Goal: Task Accomplishment & Management: Manage account settings

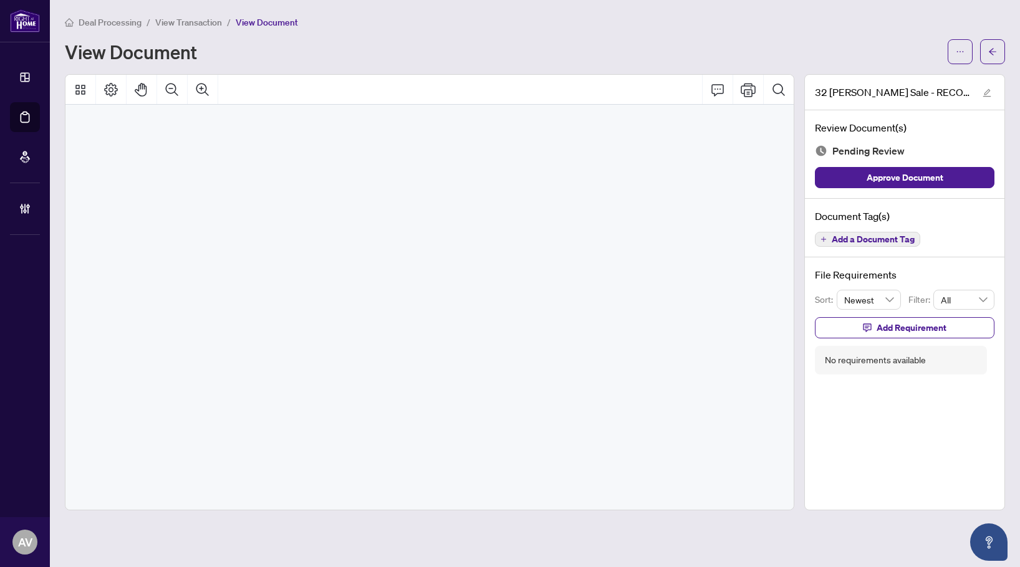
scroll to position [12093, 0]
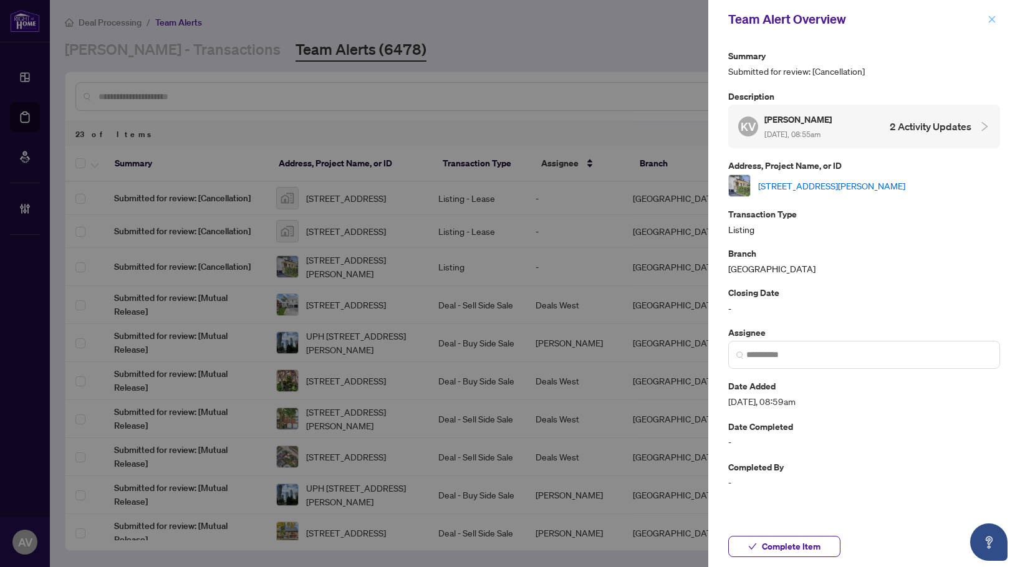
click at [990, 23] on icon "close" at bounding box center [991, 19] width 9 height 9
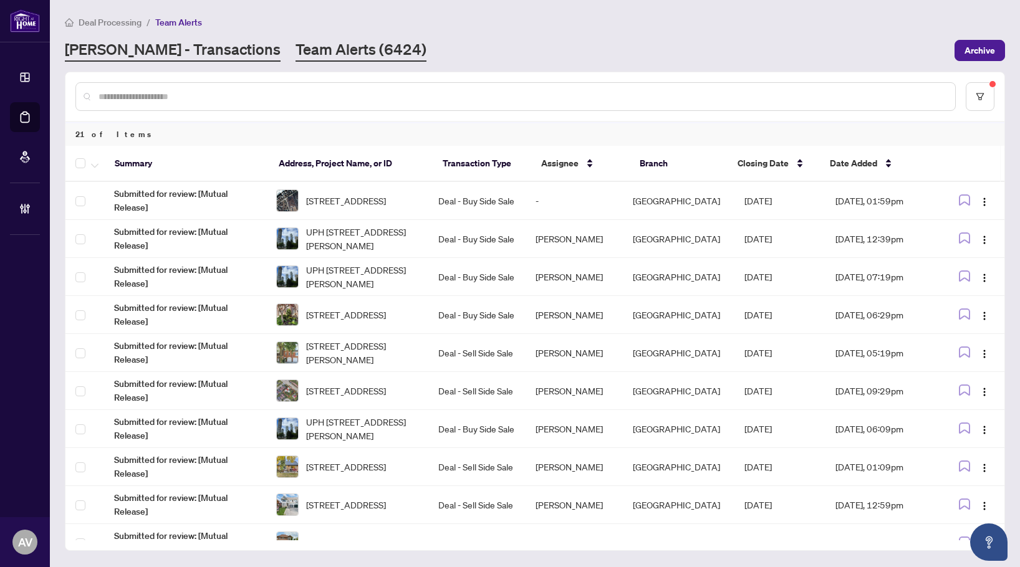
click at [138, 49] on link "RAHR - Transactions" at bounding box center [173, 50] width 216 height 22
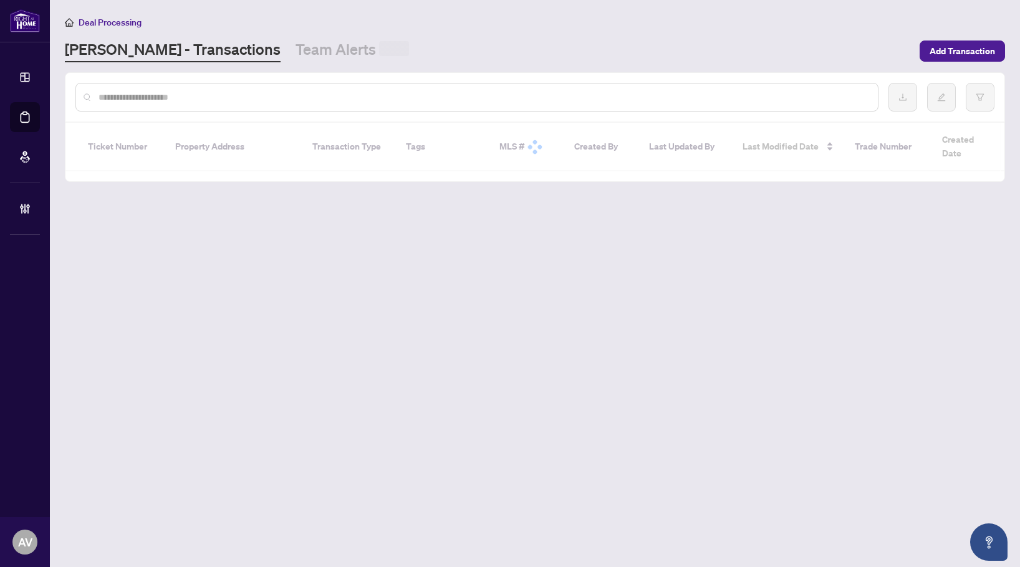
click at [150, 98] on input "text" at bounding box center [482, 97] width 769 height 14
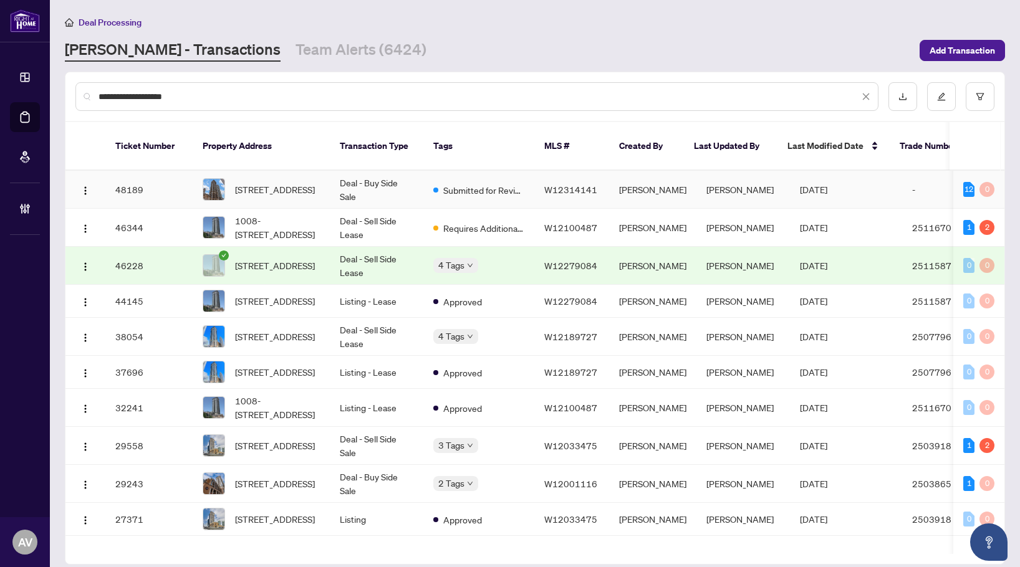
type input "**********"
click at [357, 171] on td "Deal - Buy Side Sale" at bounding box center [377, 190] width 94 height 38
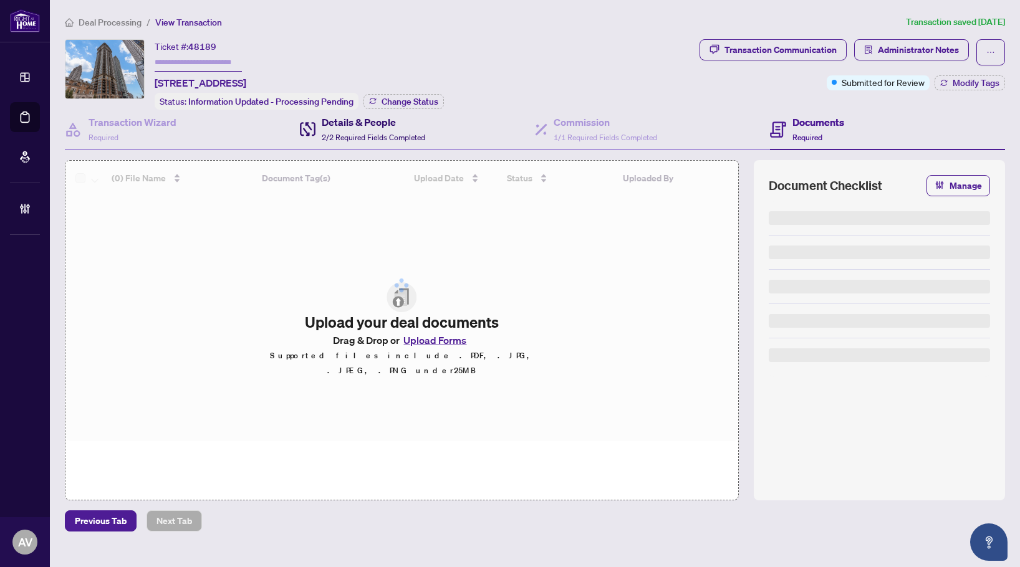
click at [365, 119] on h4 "Details & People" at bounding box center [373, 122] width 103 height 15
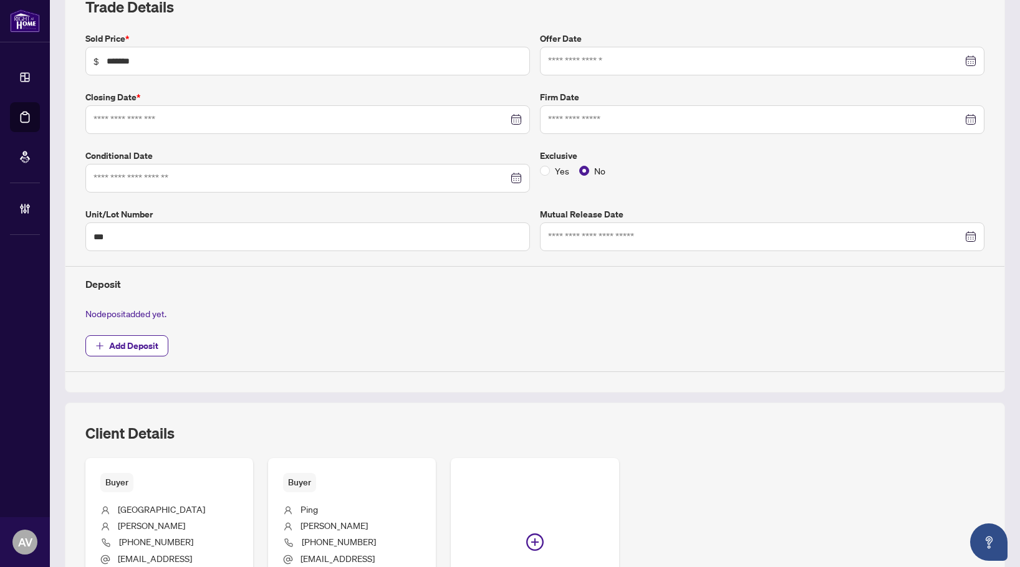
type input "**********"
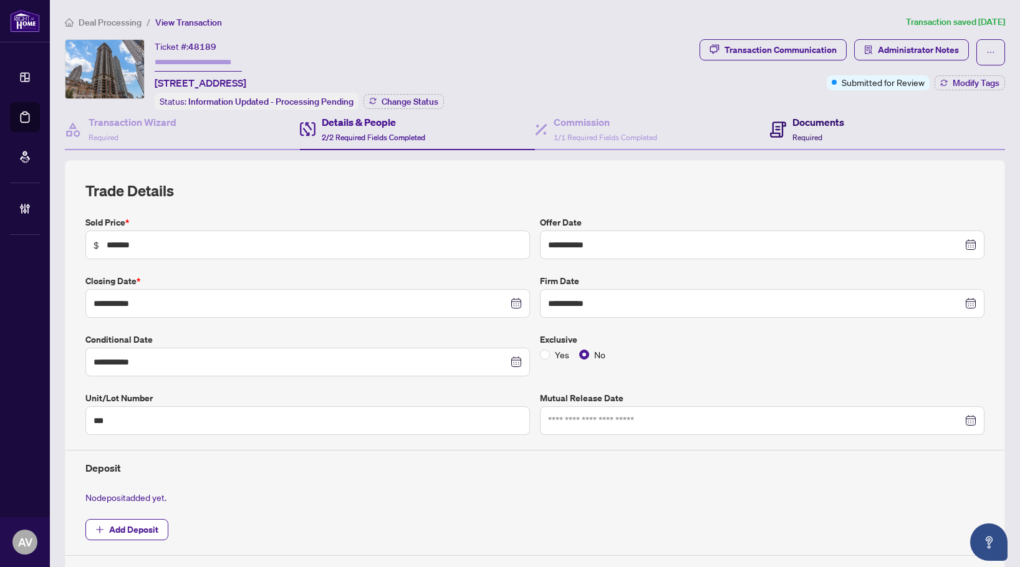
click at [779, 115] on span at bounding box center [778, 129] width 16 height 29
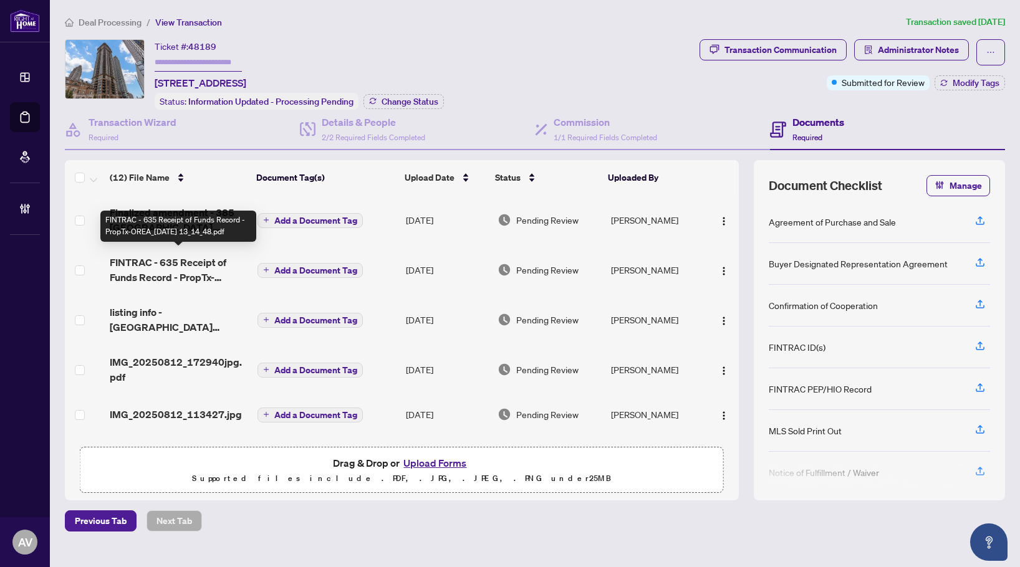
scroll to position [62, 0]
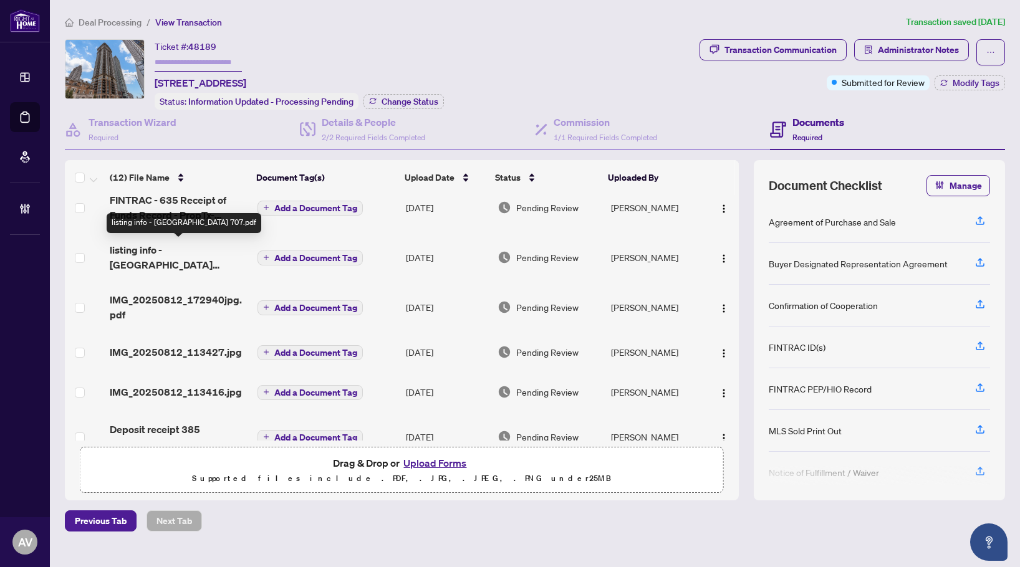
click at [148, 250] on span "listing info - 385 prince of wales 707.pdf" at bounding box center [178, 257] width 137 height 30
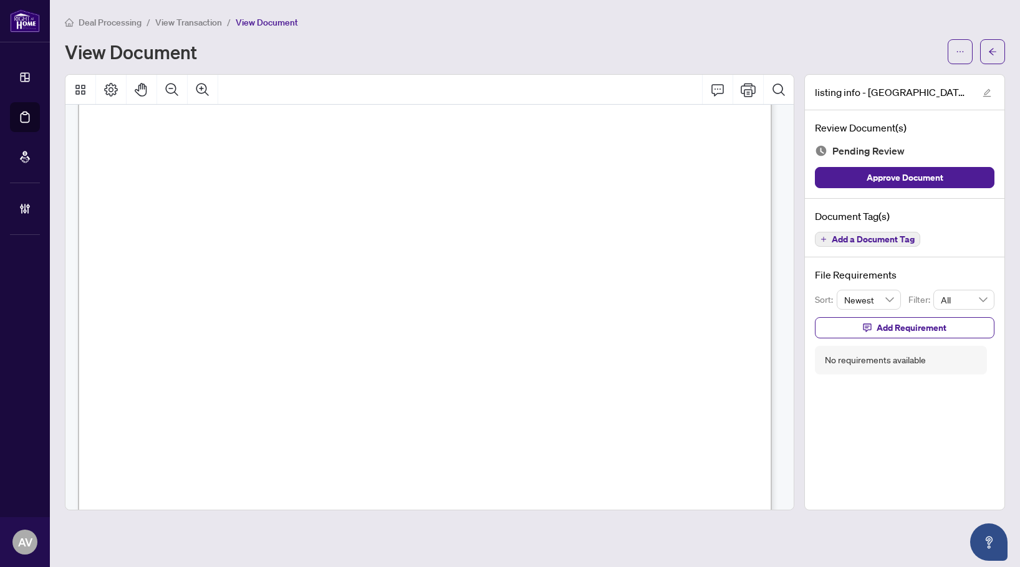
scroll to position [2359, 0]
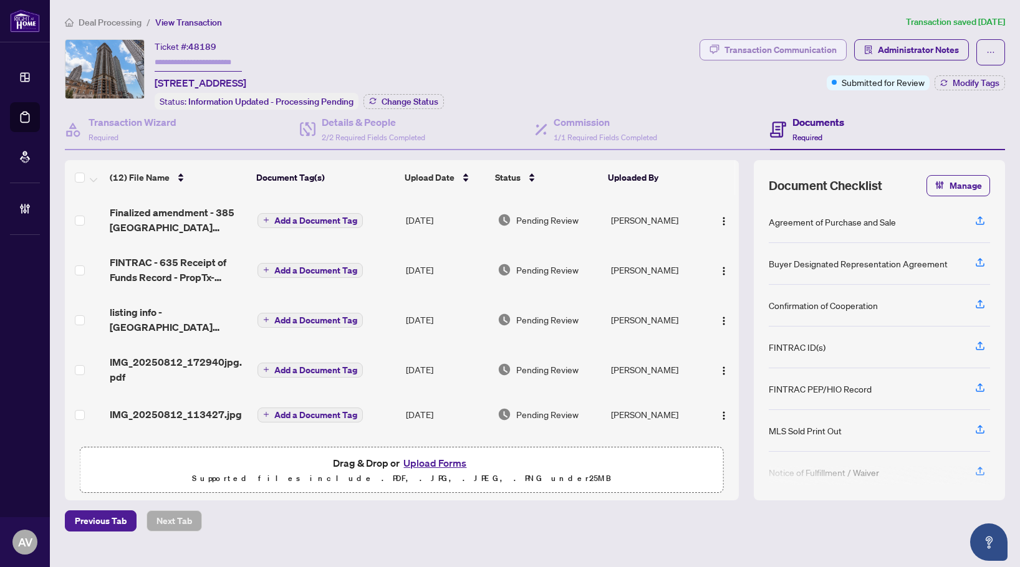
click at [754, 43] on div "Transaction Communication" at bounding box center [780, 50] width 112 height 20
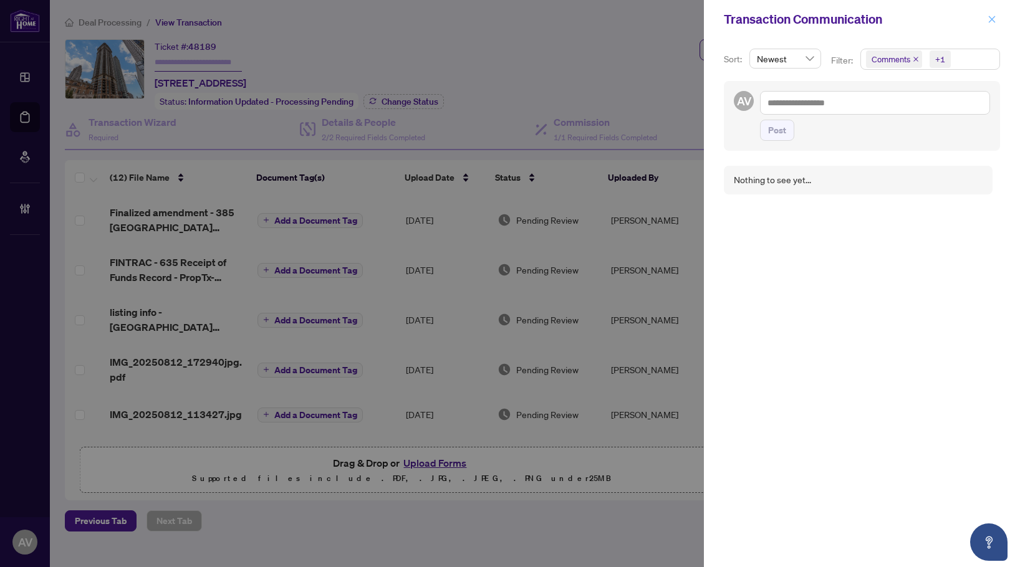
click at [989, 14] on span "button" at bounding box center [991, 19] width 9 height 20
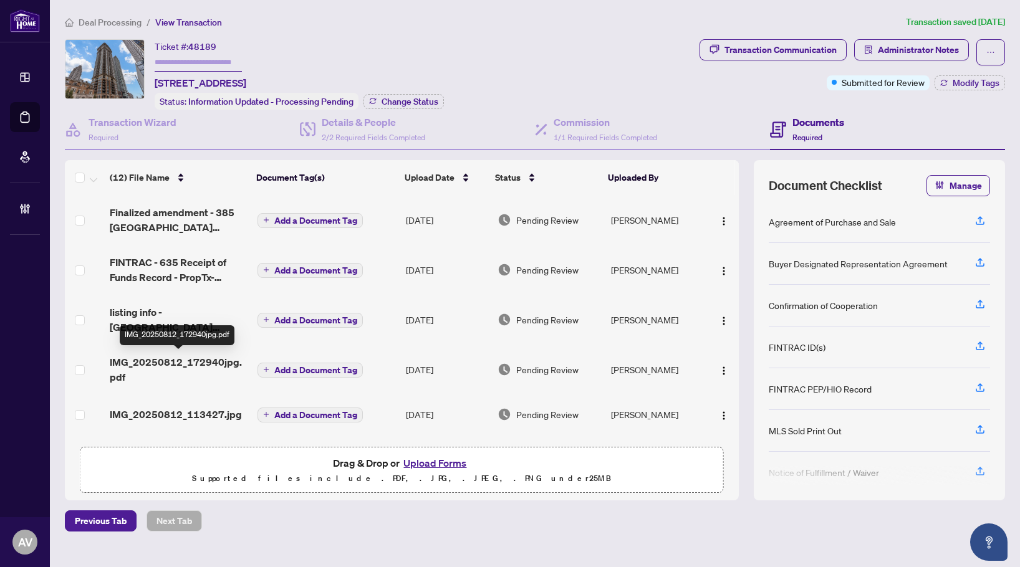
click at [172, 355] on span "IMG_20250812_172940jpg.pdf" at bounding box center [178, 370] width 137 height 30
click at [172, 417] on span "IMG_20250812_113427.jpg" at bounding box center [176, 414] width 132 height 15
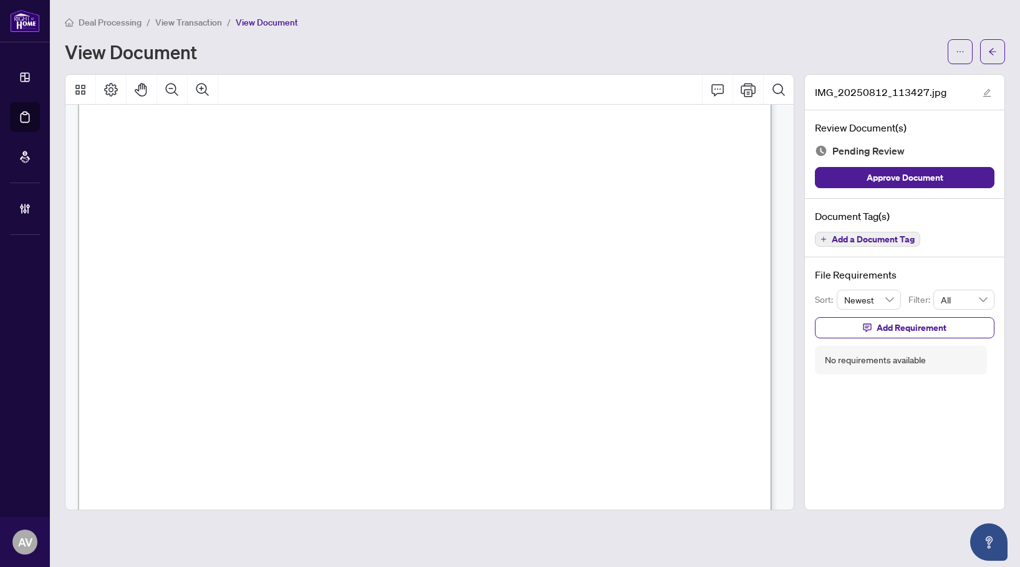
scroll to position [374, 0]
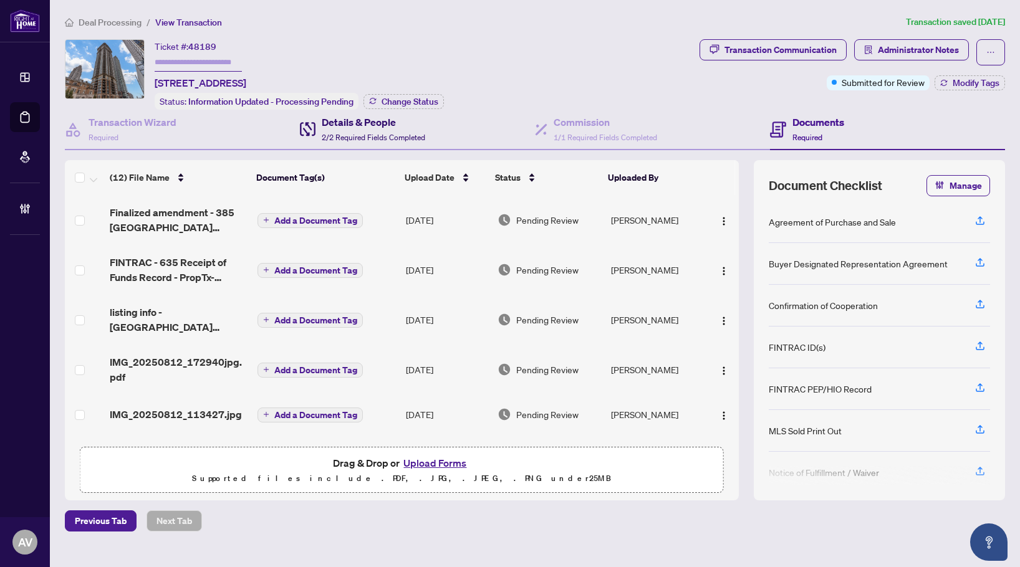
click at [347, 134] on span "2/2 Required Fields Completed" at bounding box center [373, 137] width 103 height 9
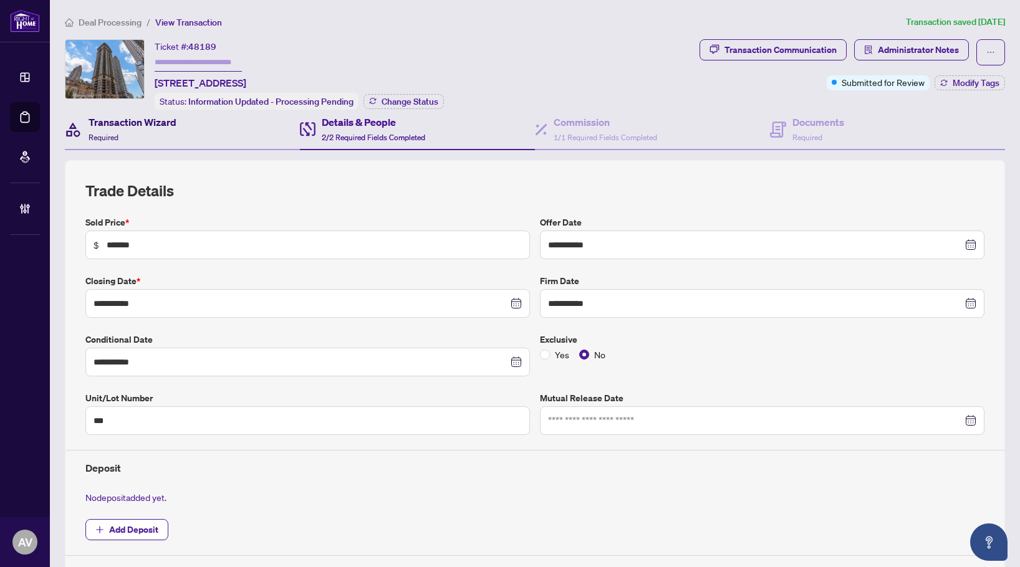
click at [90, 129] on div "Transaction Wizard Required" at bounding box center [133, 129] width 88 height 29
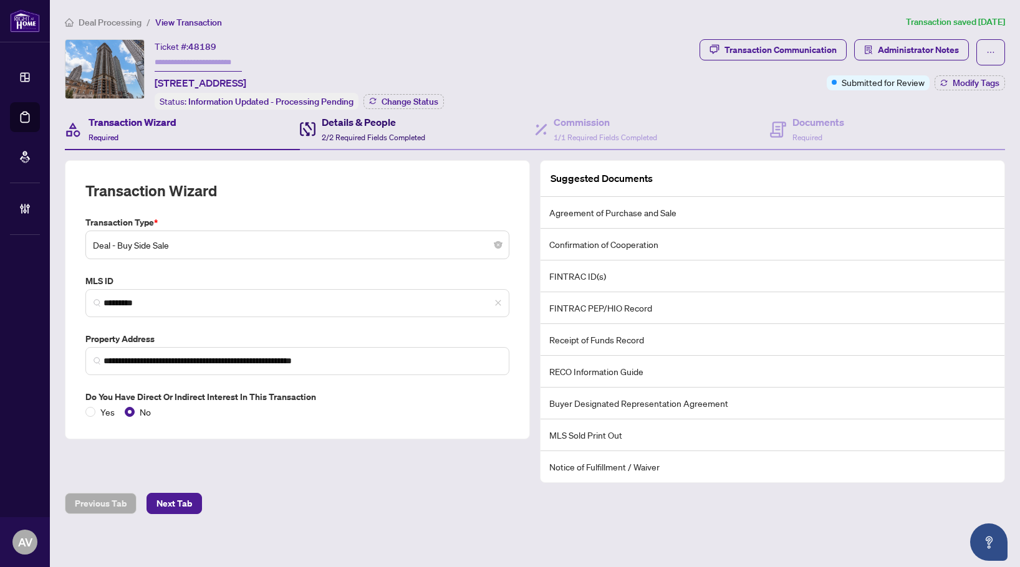
click at [335, 137] on span "2/2 Required Fields Completed" at bounding box center [373, 137] width 103 height 9
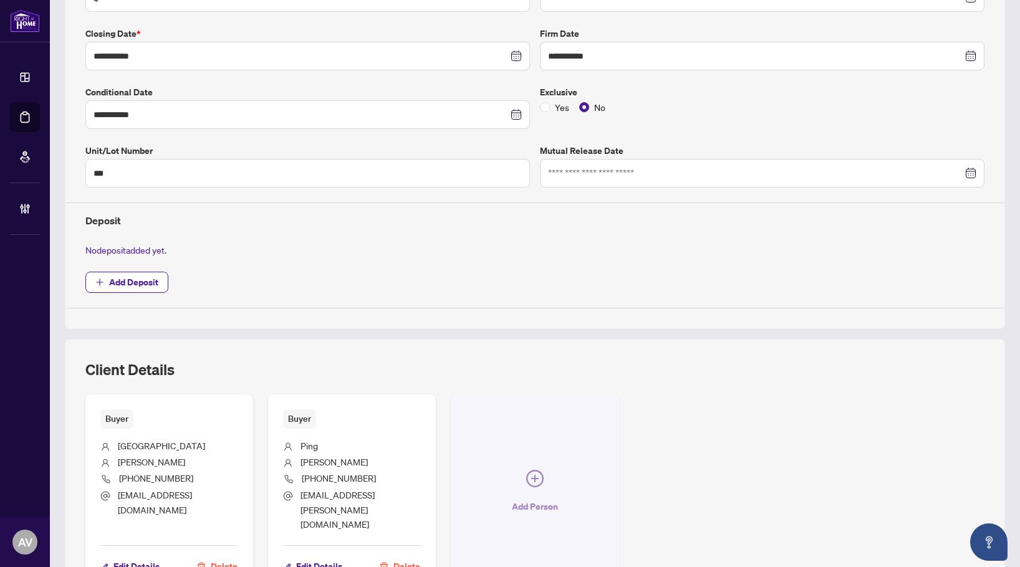
scroll to position [310, 0]
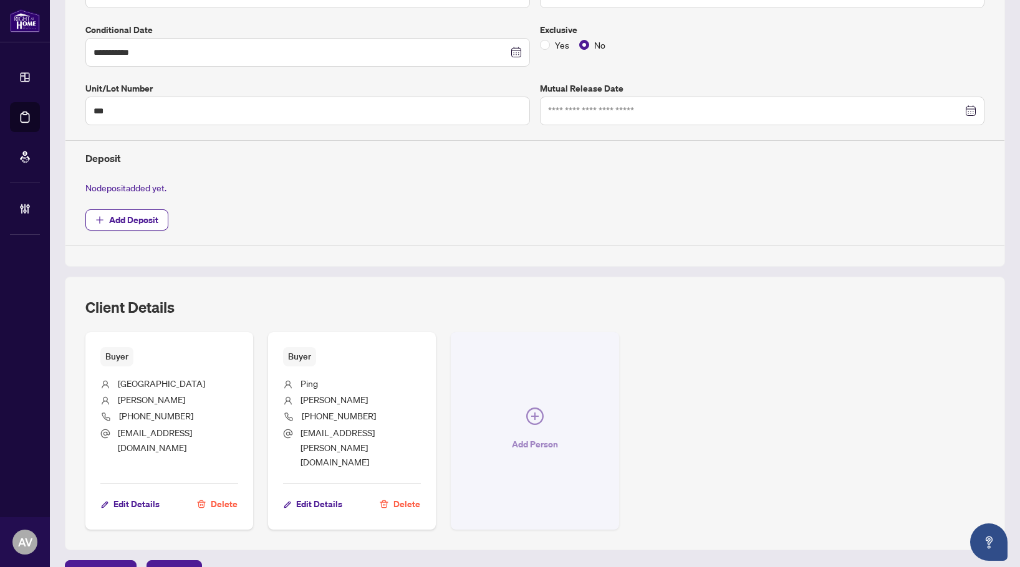
click at [526, 408] on icon "plus-circle" at bounding box center [534, 416] width 17 height 17
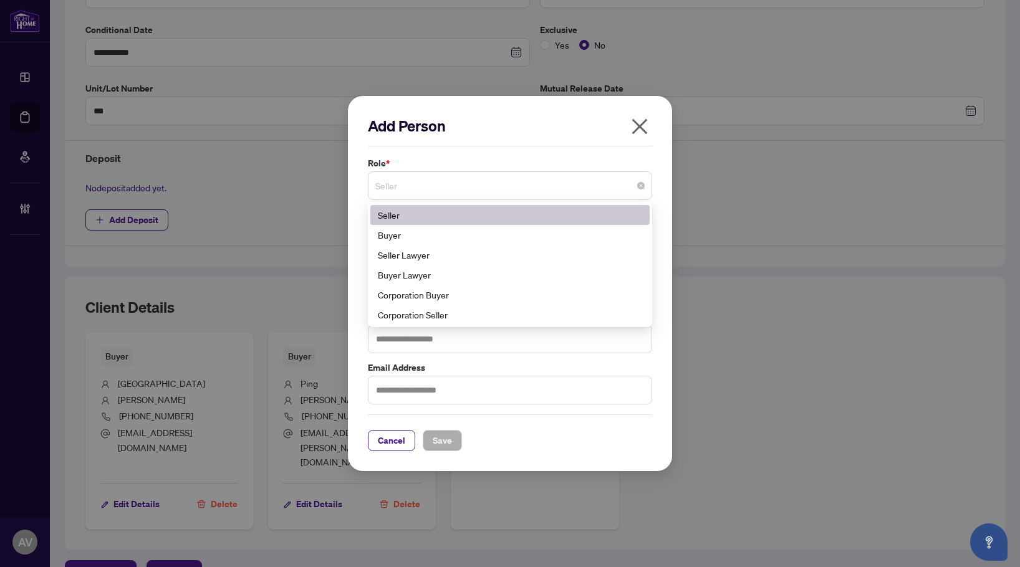
click at [423, 188] on span "Seller" at bounding box center [509, 186] width 269 height 24
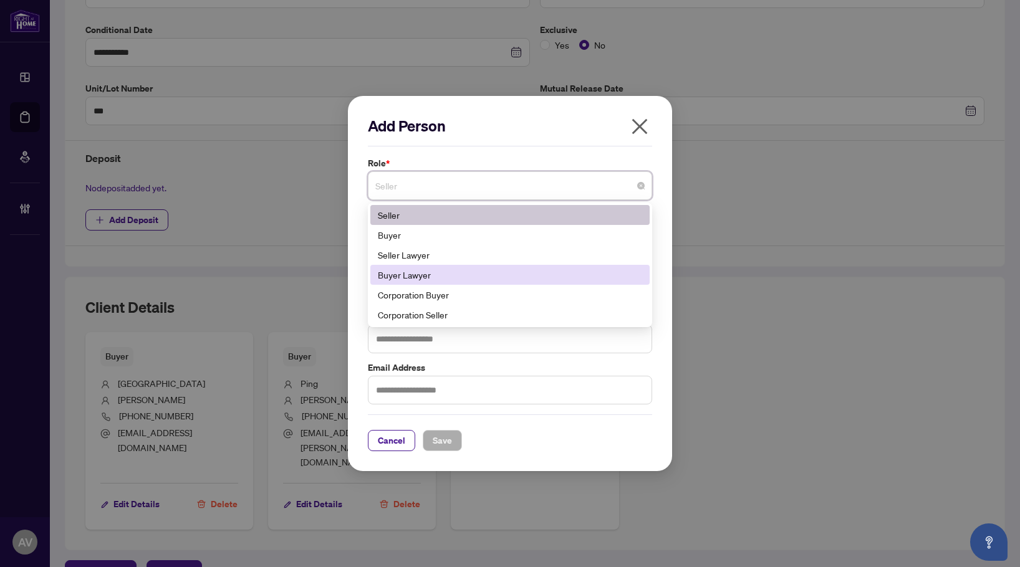
click at [435, 276] on div "Buyer Lawyer" at bounding box center [510, 275] width 264 height 14
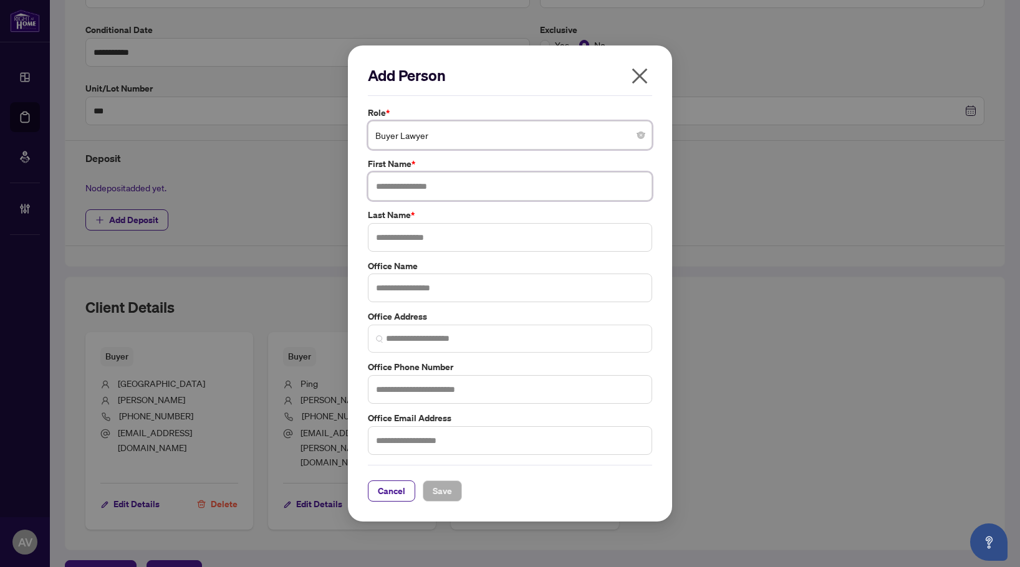
click at [416, 199] on input "text" at bounding box center [510, 186] width 284 height 29
click at [640, 77] on icon "close" at bounding box center [640, 76] width 20 height 20
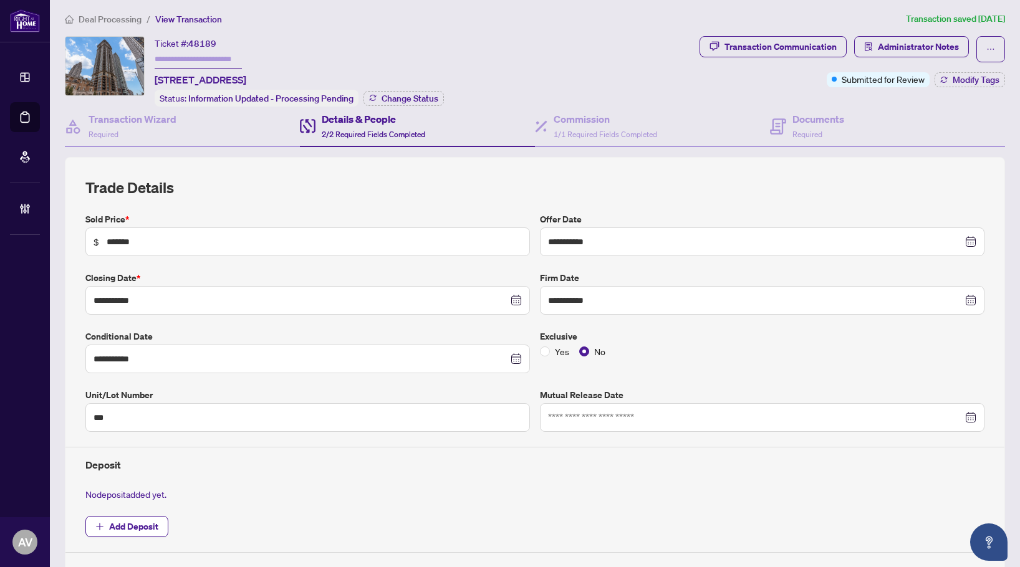
scroll to position [0, 0]
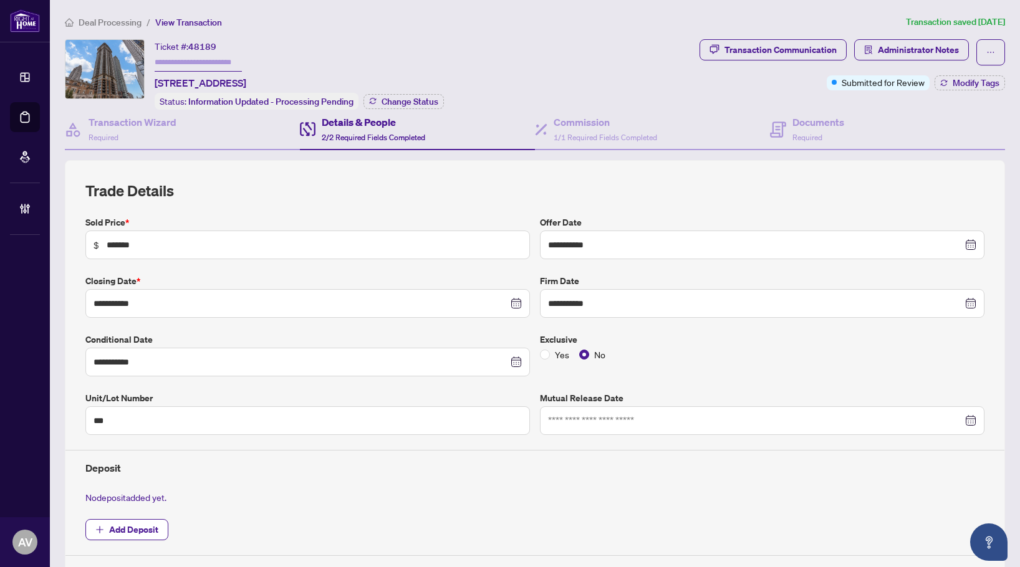
click at [666, 193] on h2 "Trade Details" at bounding box center [534, 191] width 899 height 20
click at [246, 42] on div "Ticket #: 48189 707-385 Prince Of Wales Dr, Mississauga, Ontario L5B 0C6, Canada" at bounding box center [201, 64] width 92 height 51
